Goal: Task Accomplishment & Management: Complete application form

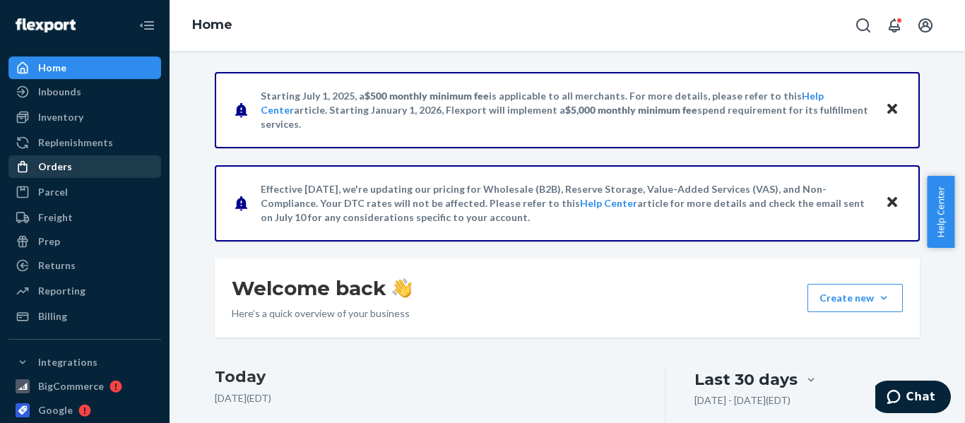
click at [70, 165] on div "Orders" at bounding box center [85, 167] width 150 height 20
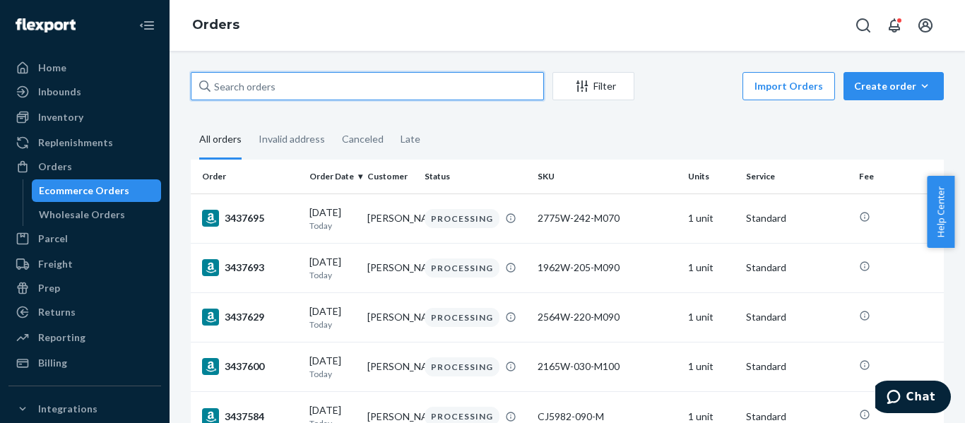
paste input "3428652"
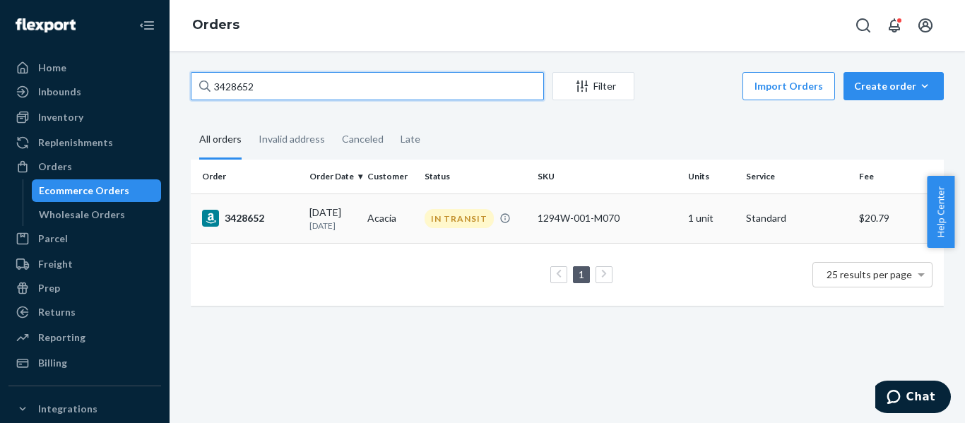
type input "3428652"
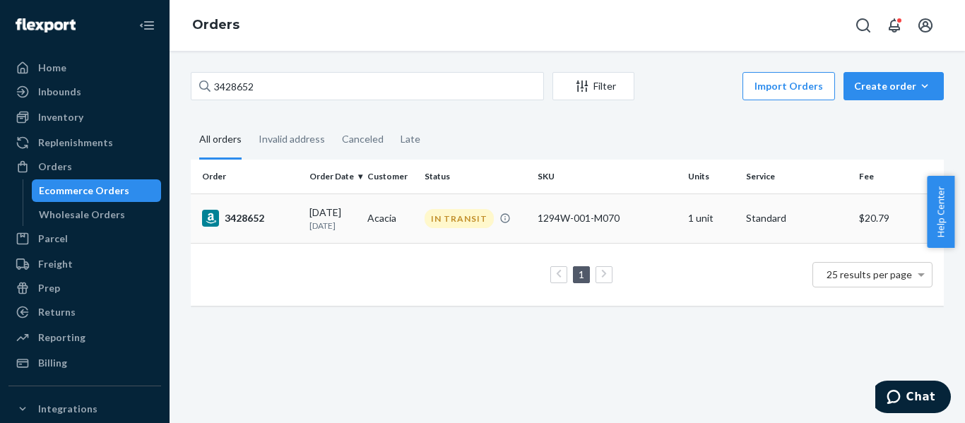
click at [283, 213] on div "3428652" at bounding box center [250, 218] width 96 height 17
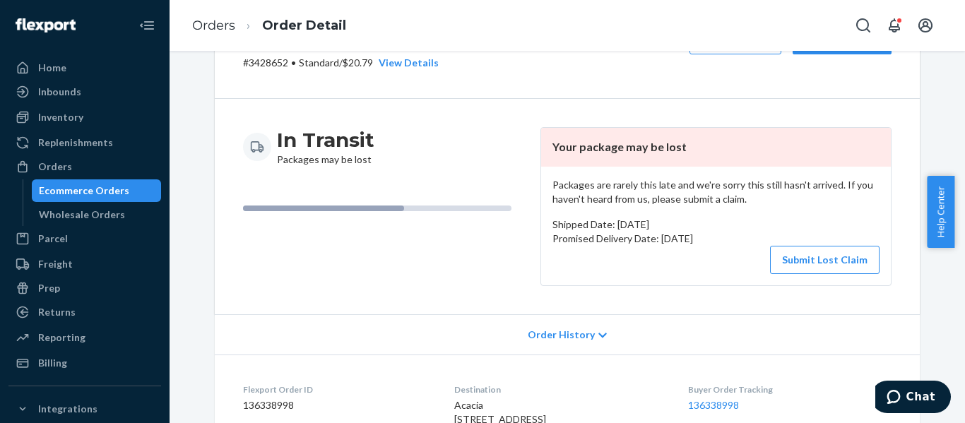
scroll to position [141, 0]
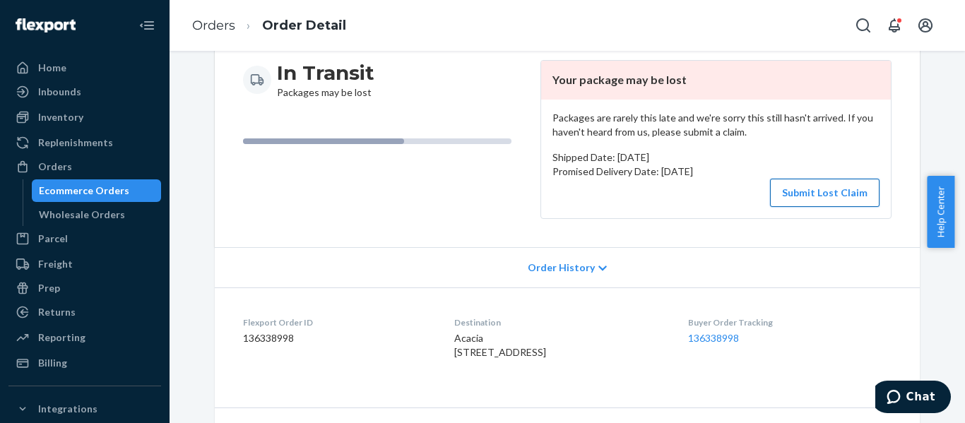
click at [843, 192] on button "Submit Lost Claim" at bounding box center [825, 193] width 110 height 28
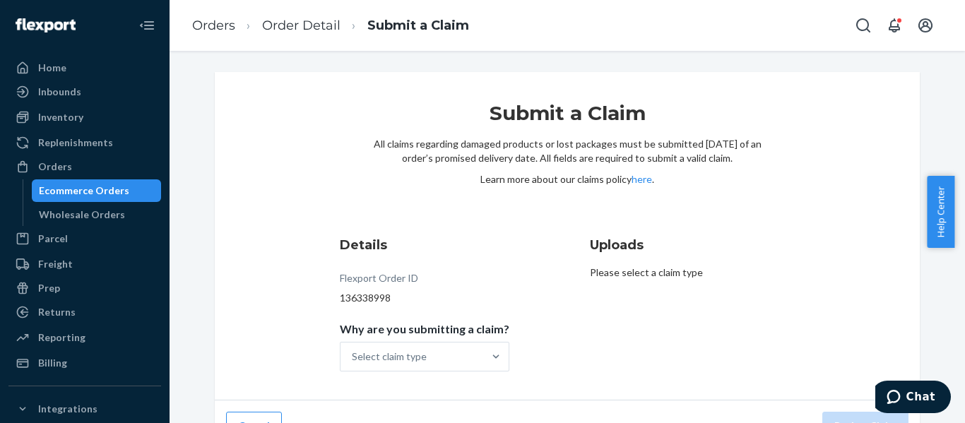
scroll to position [29, 0]
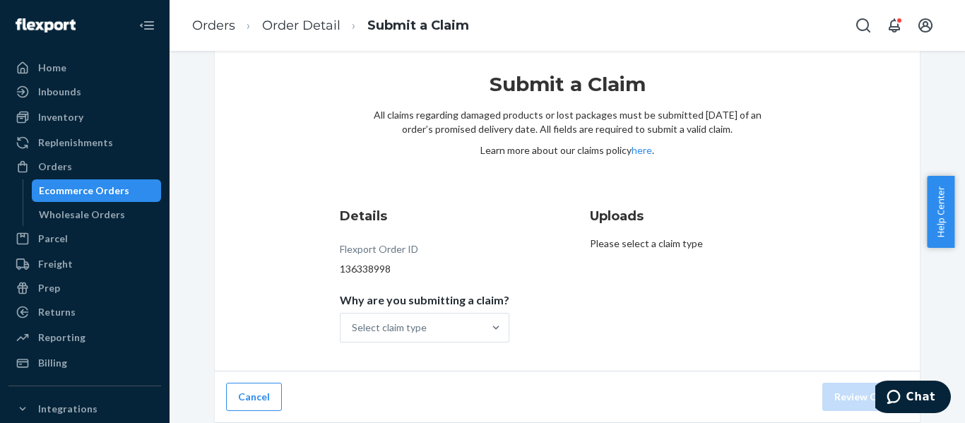
click at [646, 246] on p "Please select a claim type" at bounding box center [692, 244] width 205 height 14
click at [466, 320] on div "Select claim type" at bounding box center [412, 328] width 143 height 28
click at [353, 321] on input "Why are you submitting a claim? Select claim type" at bounding box center [352, 328] width 1 height 14
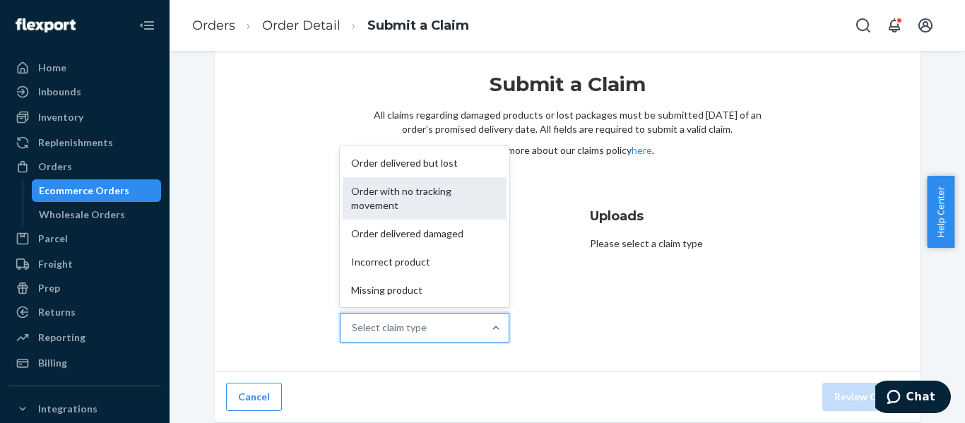
click at [444, 204] on div "Order with no tracking movement" at bounding box center [425, 198] width 164 height 42
click at [353, 321] on input "Why are you submitting a claim? option Order with no tracking movement focused,…" at bounding box center [352, 328] width 1 height 14
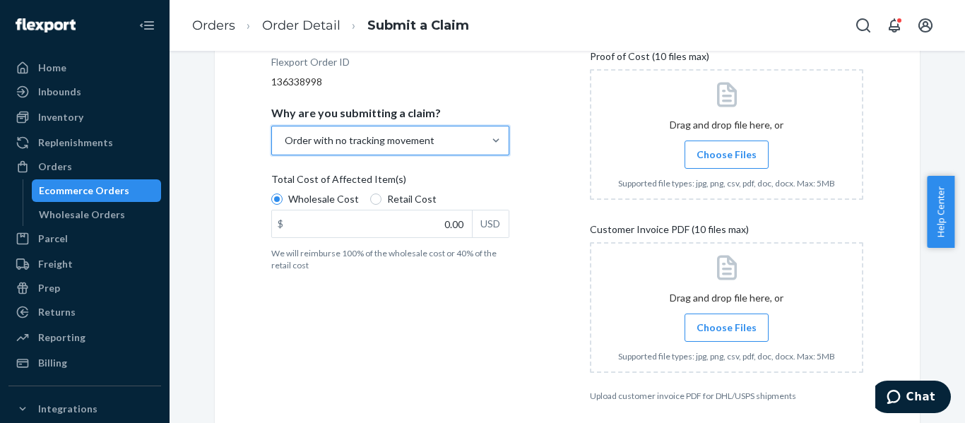
scroll to position [241, 0]
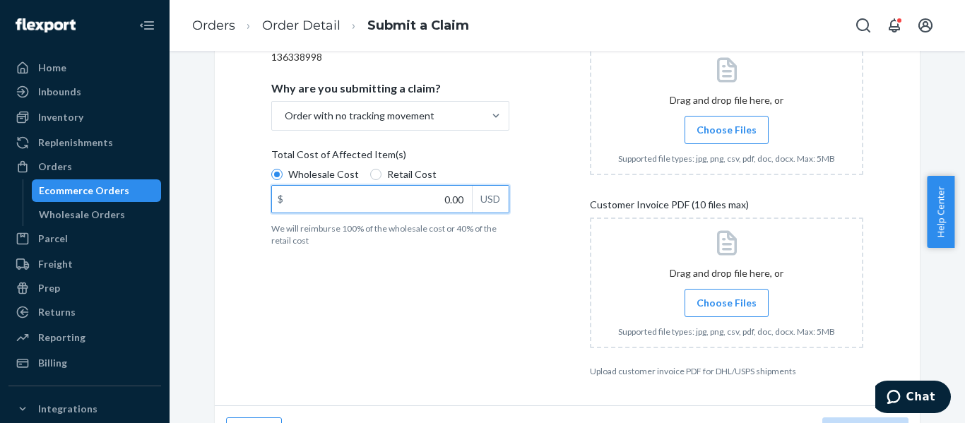
paste input "251.87"
type input "251.87"
click at [374, 172] on label "Retail Cost" at bounding box center [403, 174] width 66 height 14
click at [374, 172] on input "Retail Cost" at bounding box center [375, 174] width 11 height 11
radio input "true"
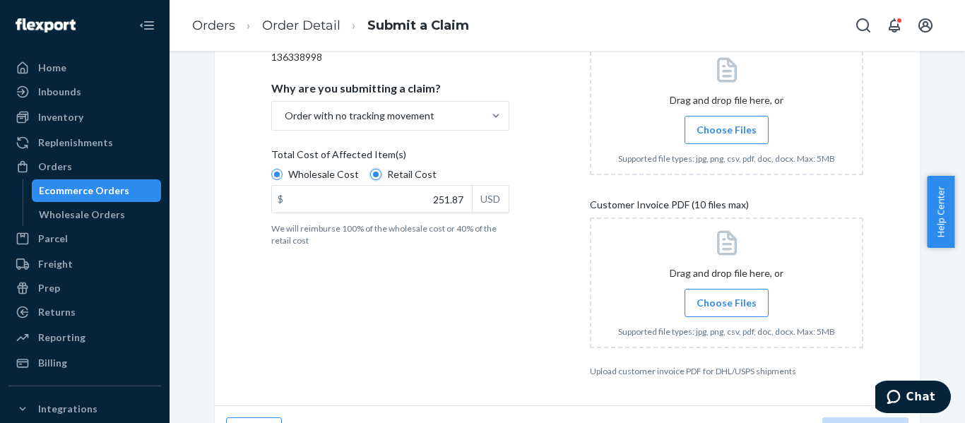
radio input "false"
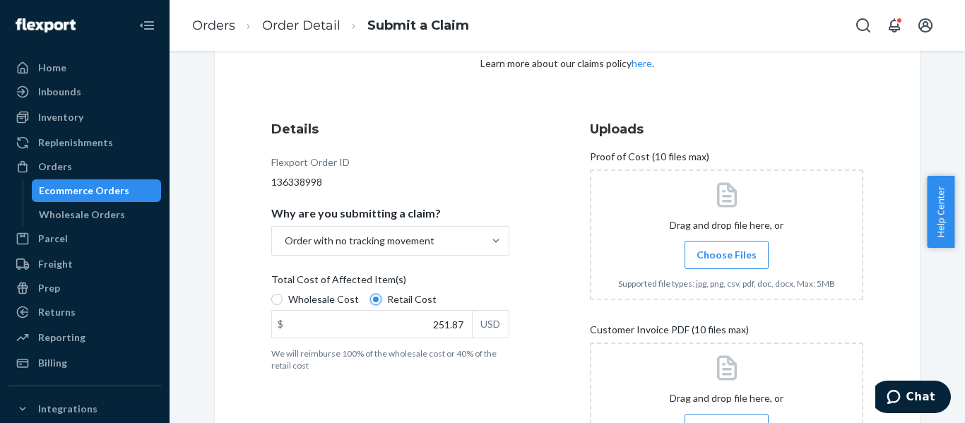
scroll to position [141, 0]
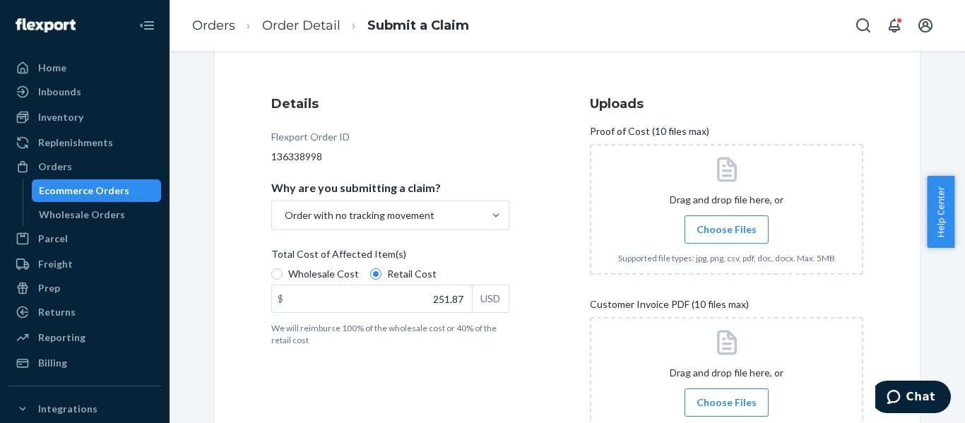
click at [727, 227] on span "Choose Files" at bounding box center [727, 230] width 60 height 14
click at [727, 227] on input "Choose Files" at bounding box center [726, 230] width 1 height 16
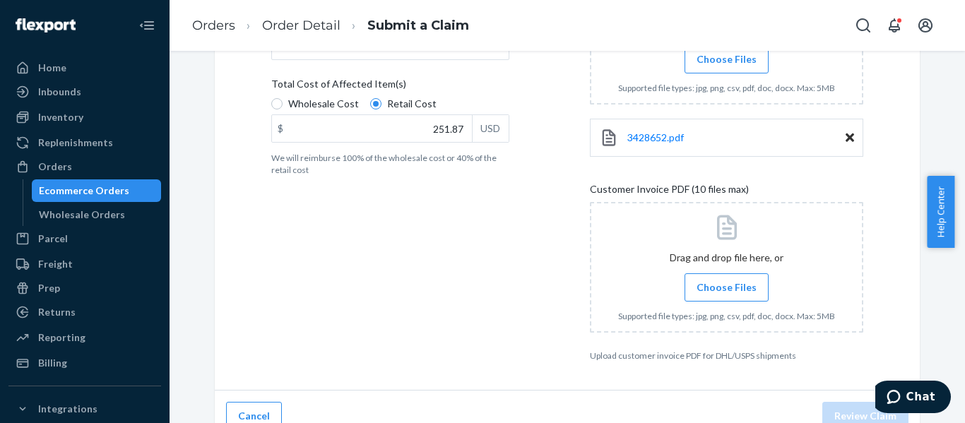
scroll to position [331, 0]
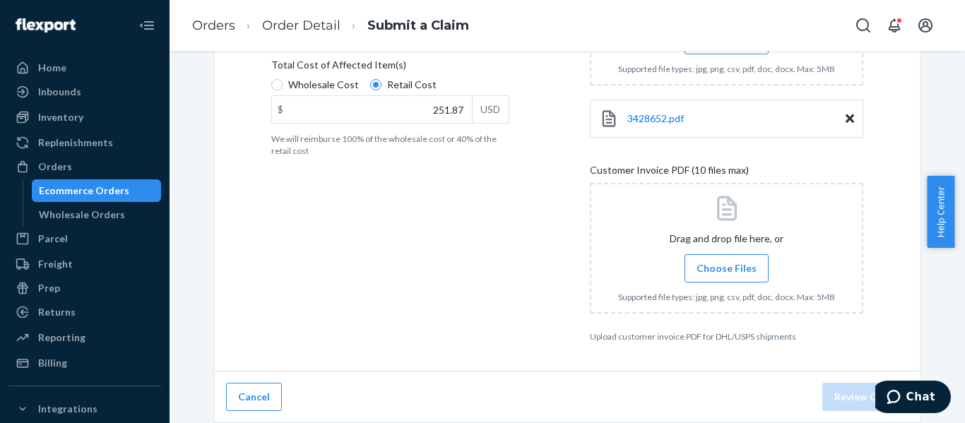
click at [737, 266] on span "Choose Files" at bounding box center [727, 268] width 60 height 14
click at [727, 266] on input "Choose Files" at bounding box center [726, 269] width 1 height 16
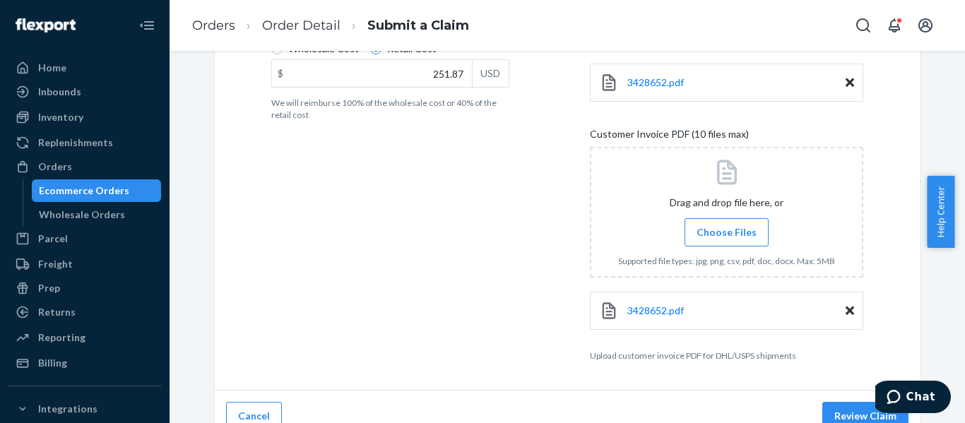
scroll to position [386, 0]
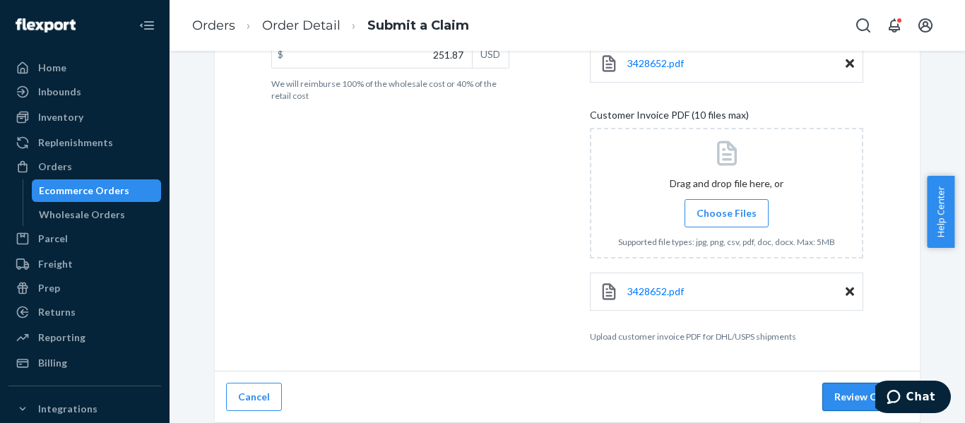
click at [846, 403] on button "Review Claim" at bounding box center [865, 397] width 86 height 28
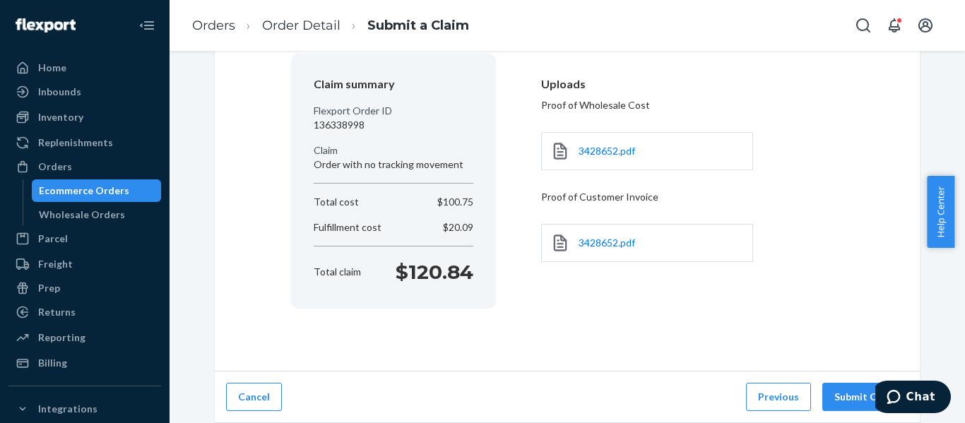
scroll to position [117, 0]
click at [845, 399] on button "Submit Claim" at bounding box center [865, 397] width 86 height 28
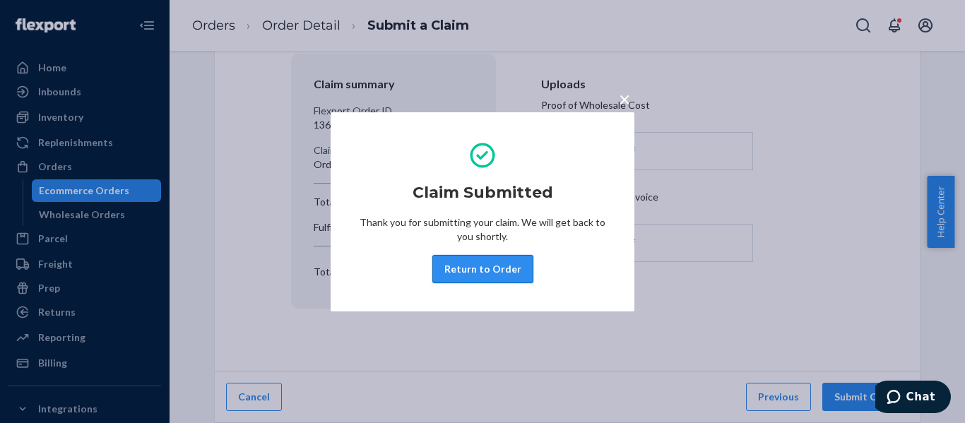
click at [493, 266] on button "Return to Order" at bounding box center [482, 269] width 101 height 28
